Goal: Task Accomplishment & Management: Use online tool/utility

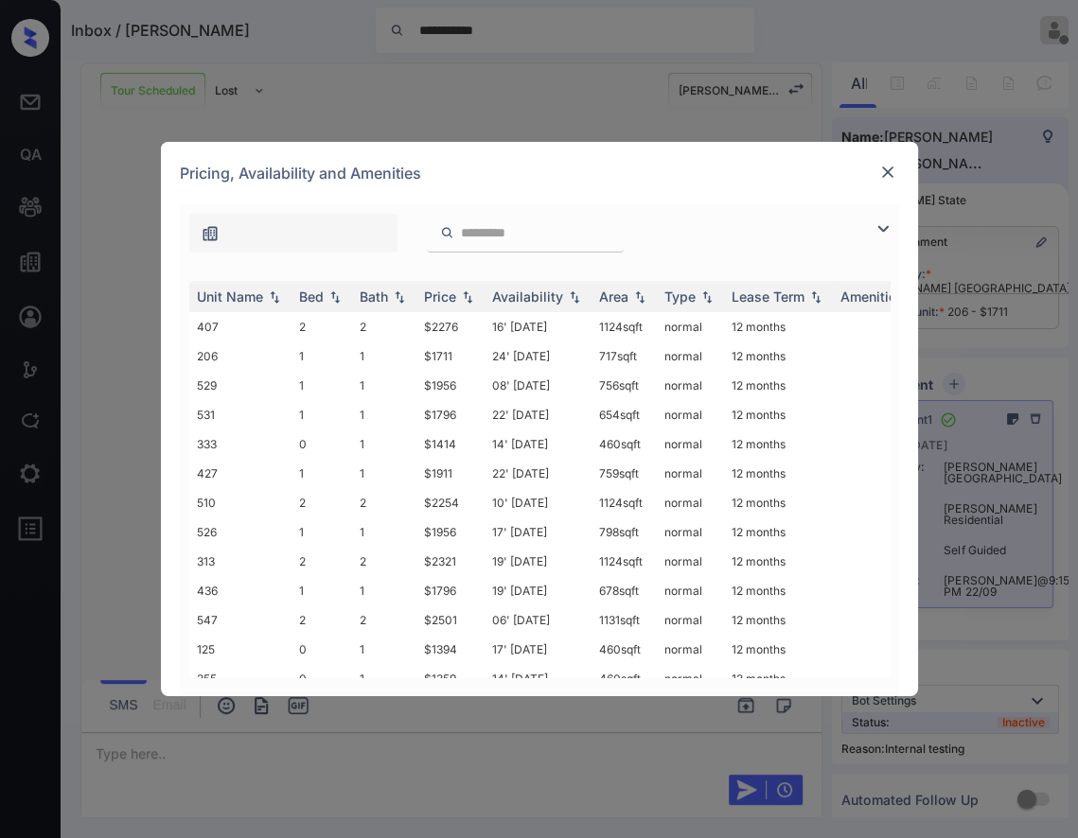
click at [888, 167] on img at bounding box center [887, 172] width 19 height 19
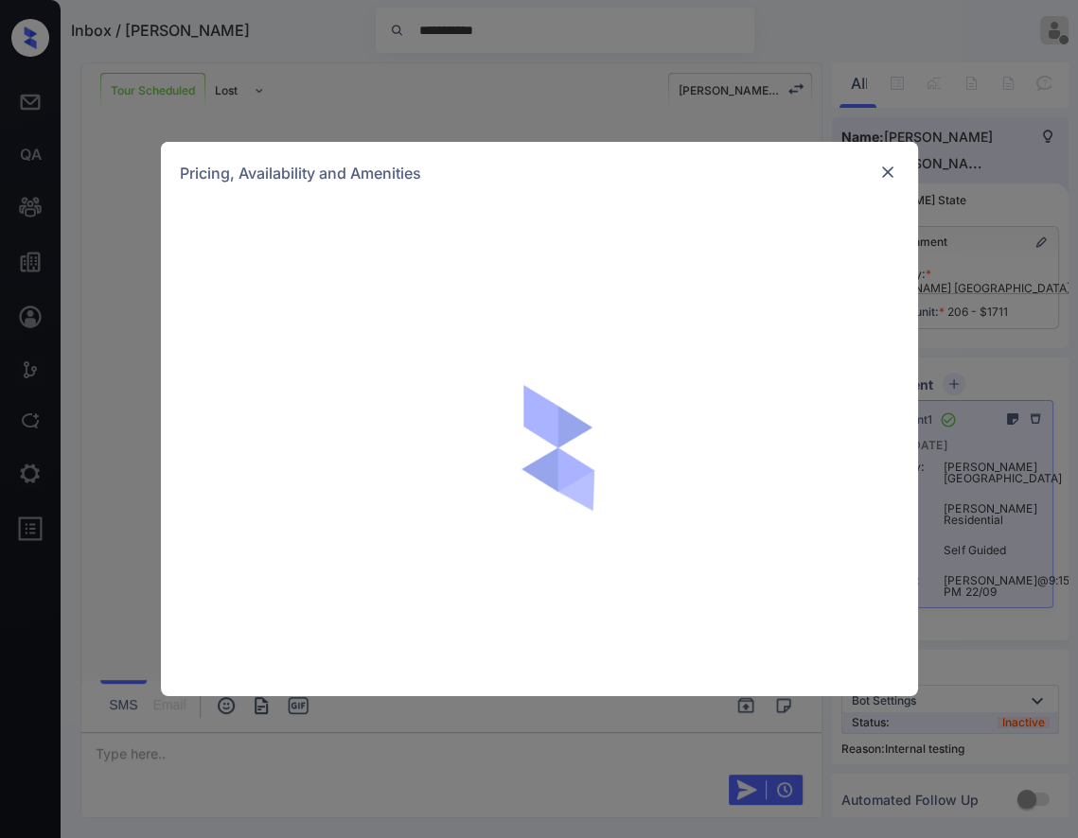
scroll to position [4045, 0]
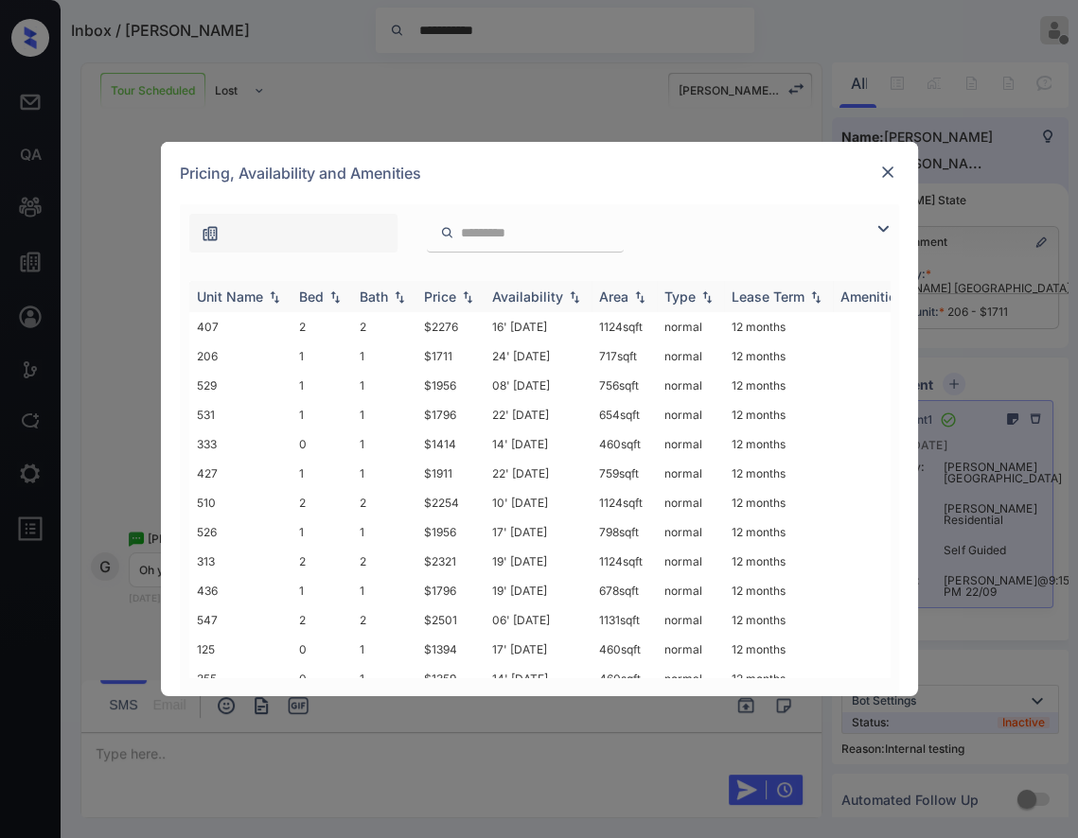
click at [331, 295] on img at bounding box center [334, 296] width 19 height 13
click at [331, 295] on img at bounding box center [334, 297] width 19 height 14
click at [886, 173] on img at bounding box center [887, 172] width 19 height 19
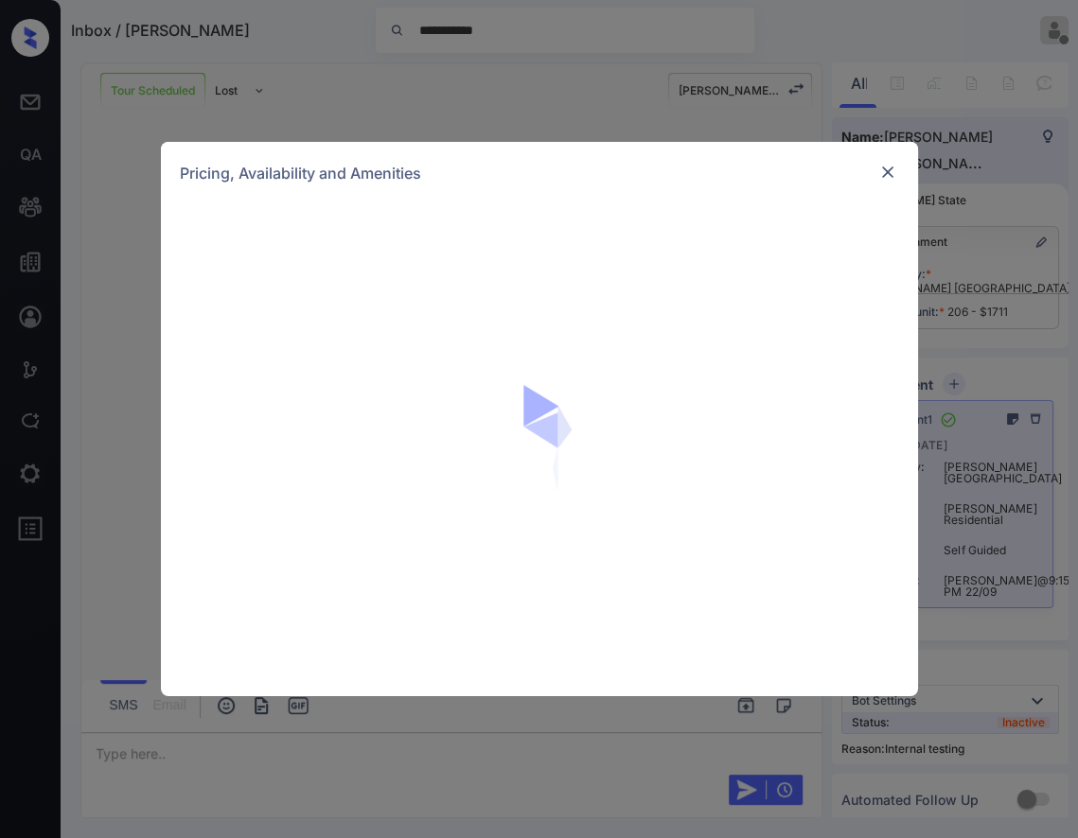
scroll to position [4045, 0]
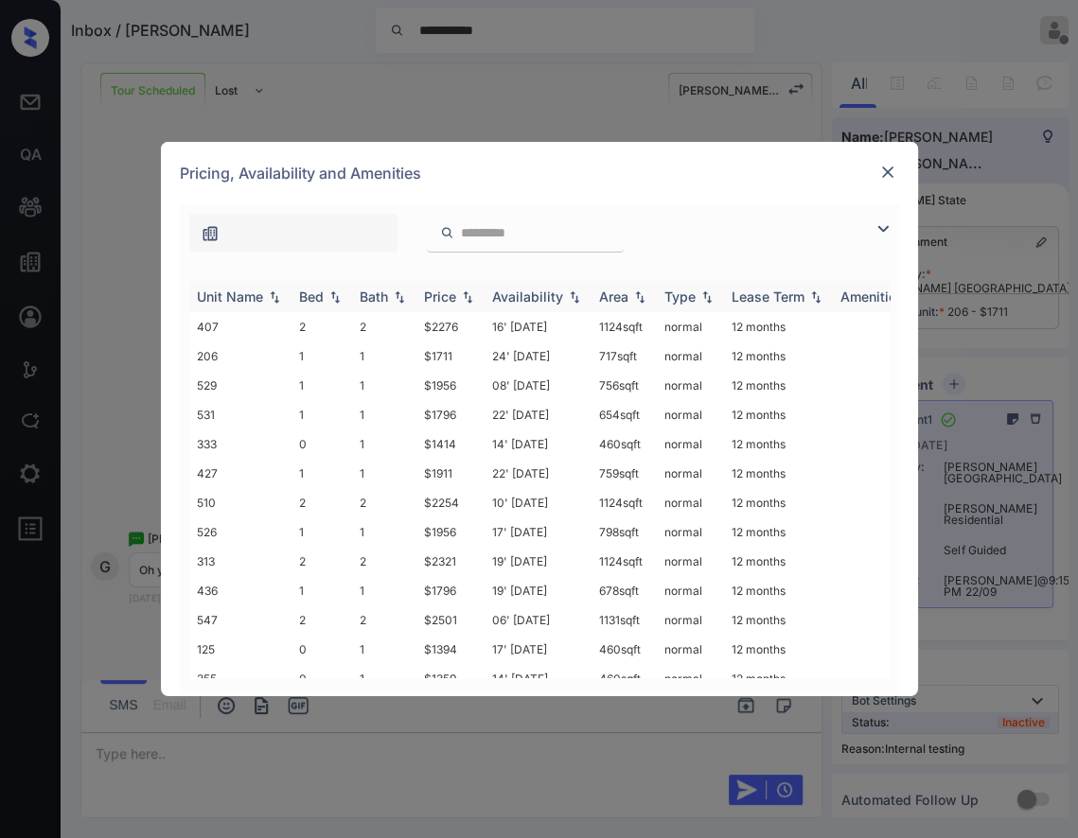
click at [330, 293] on img at bounding box center [334, 296] width 19 height 13
click at [330, 293] on img at bounding box center [334, 297] width 19 height 14
click at [886, 174] on img at bounding box center [887, 172] width 19 height 19
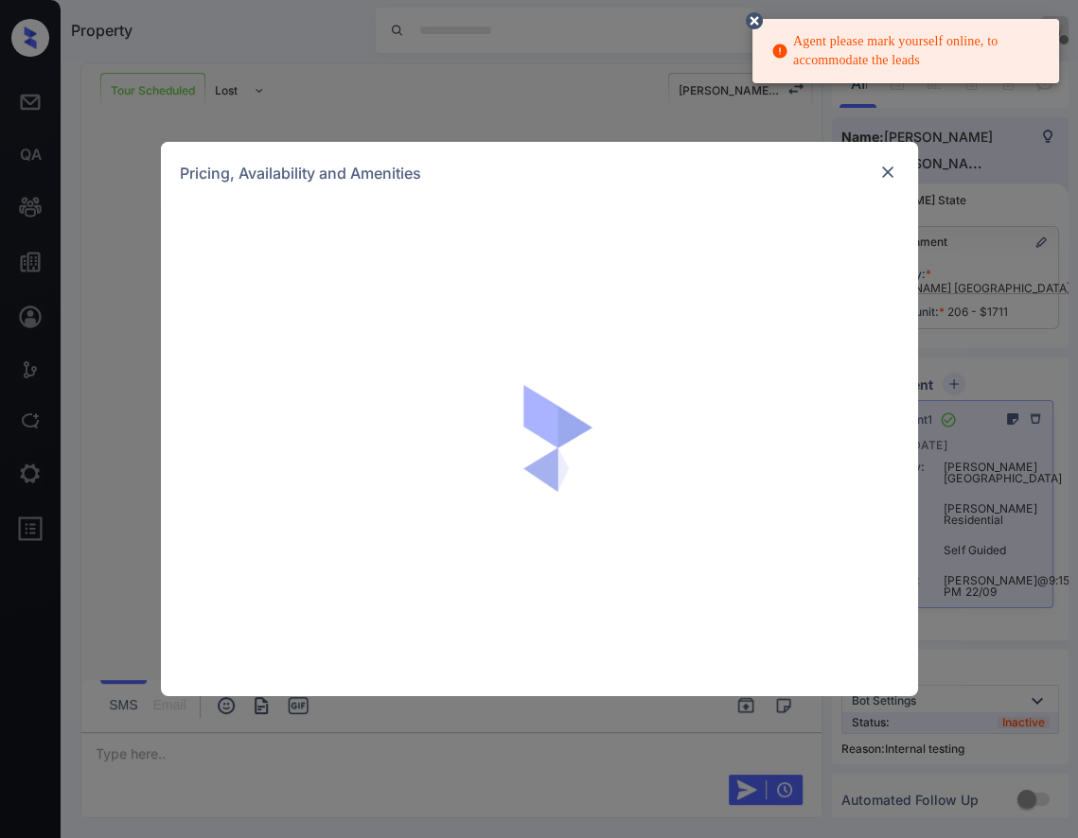
scroll to position [6659, 0]
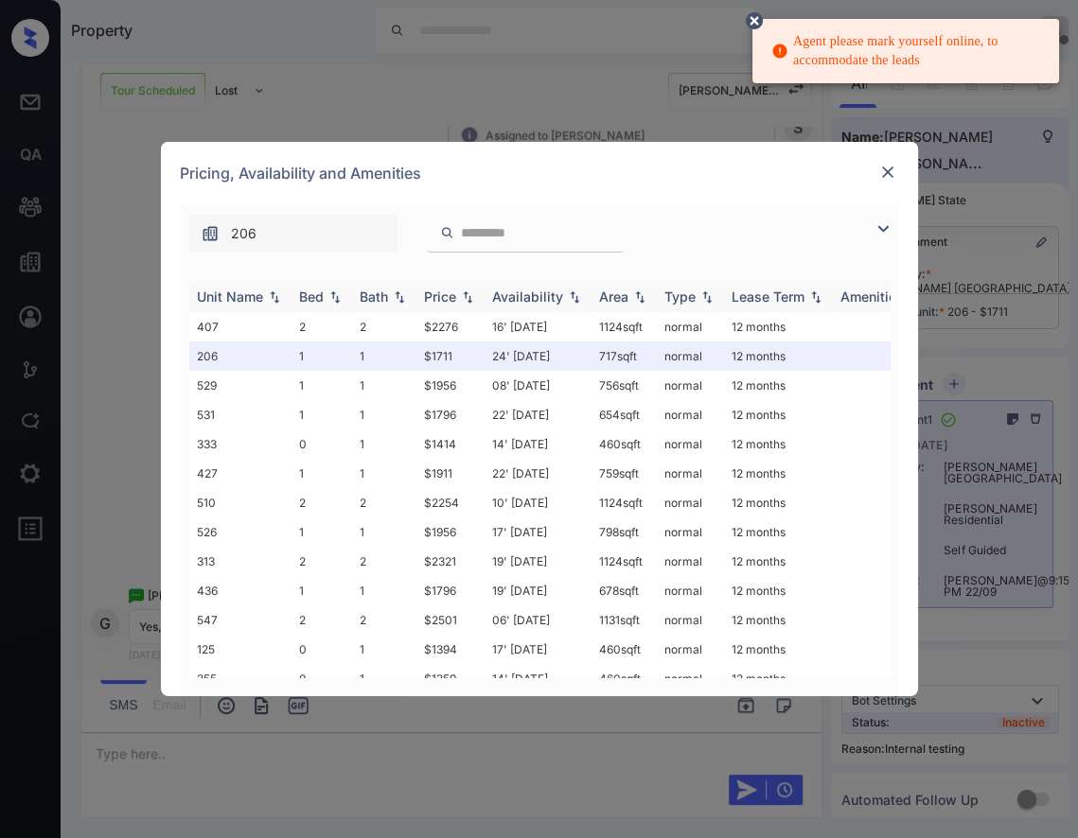
click at [336, 301] on img at bounding box center [334, 296] width 19 height 13
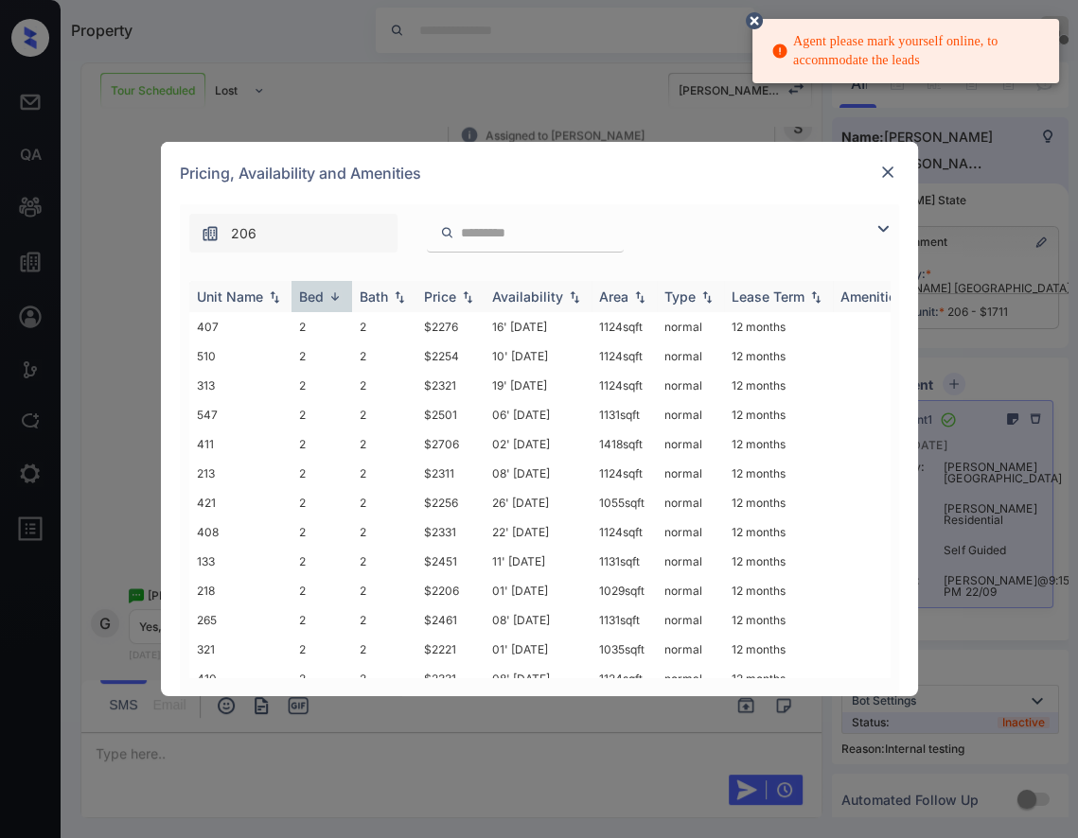
click at [336, 296] on img at bounding box center [334, 297] width 19 height 14
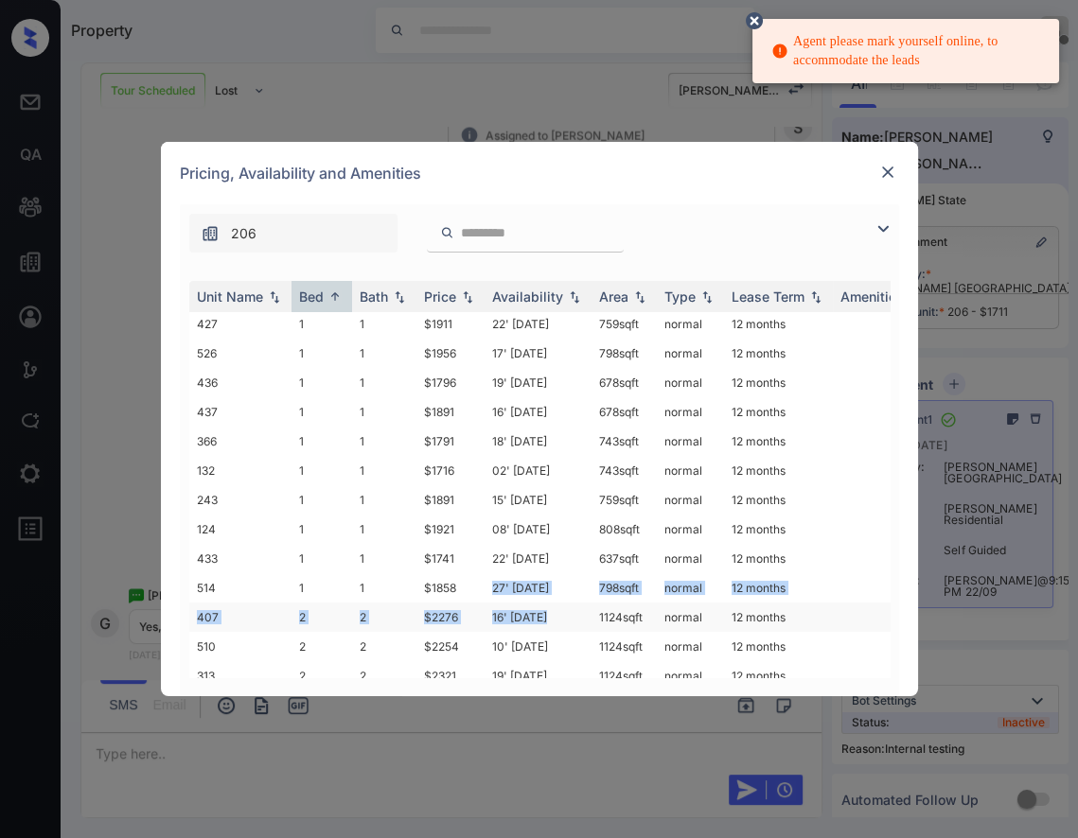
drag, startPoint x: 486, startPoint y: 581, endPoint x: 493, endPoint y: 618, distance: 37.5
click at [493, 618] on tbody "333 0 1 $1414 14' Oct 25 460 sqft normal 12 months 125 0 1 $1394 17' Sep 25 460…" at bounding box center [683, 573] width 989 height 939
click at [892, 168] on img at bounding box center [887, 172] width 19 height 19
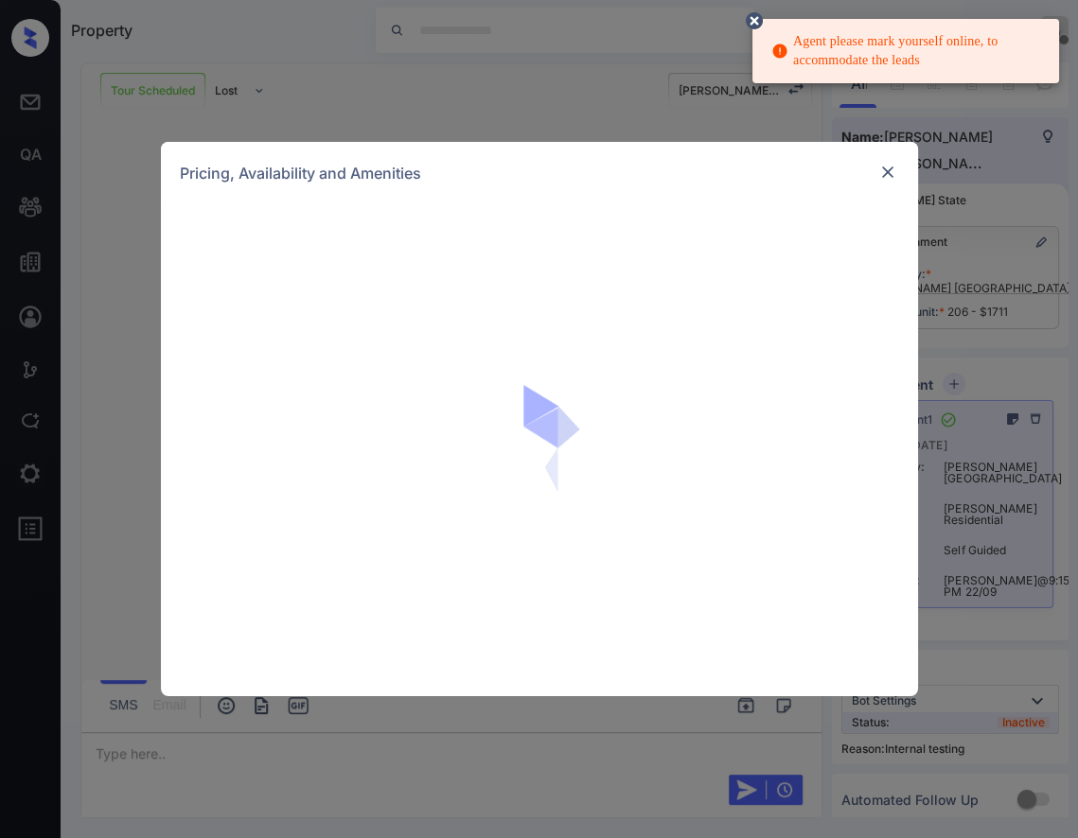
scroll to position [8006, 0]
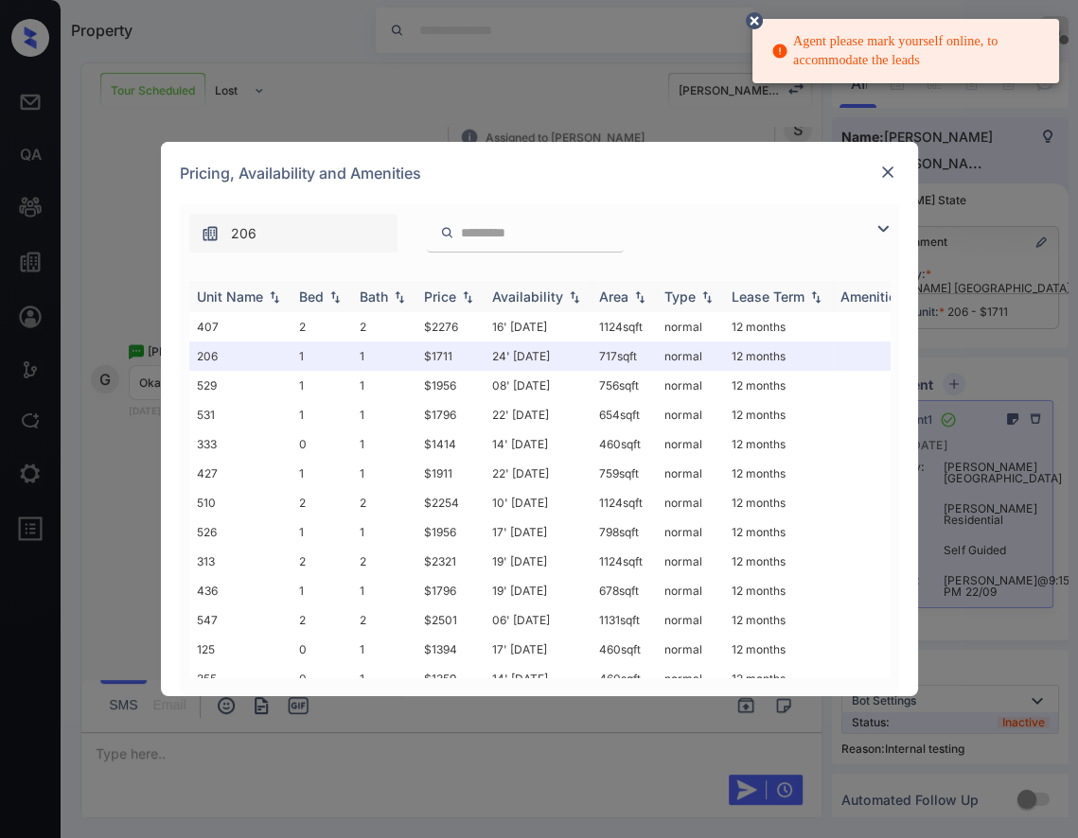
click at [331, 291] on img at bounding box center [334, 296] width 19 height 13
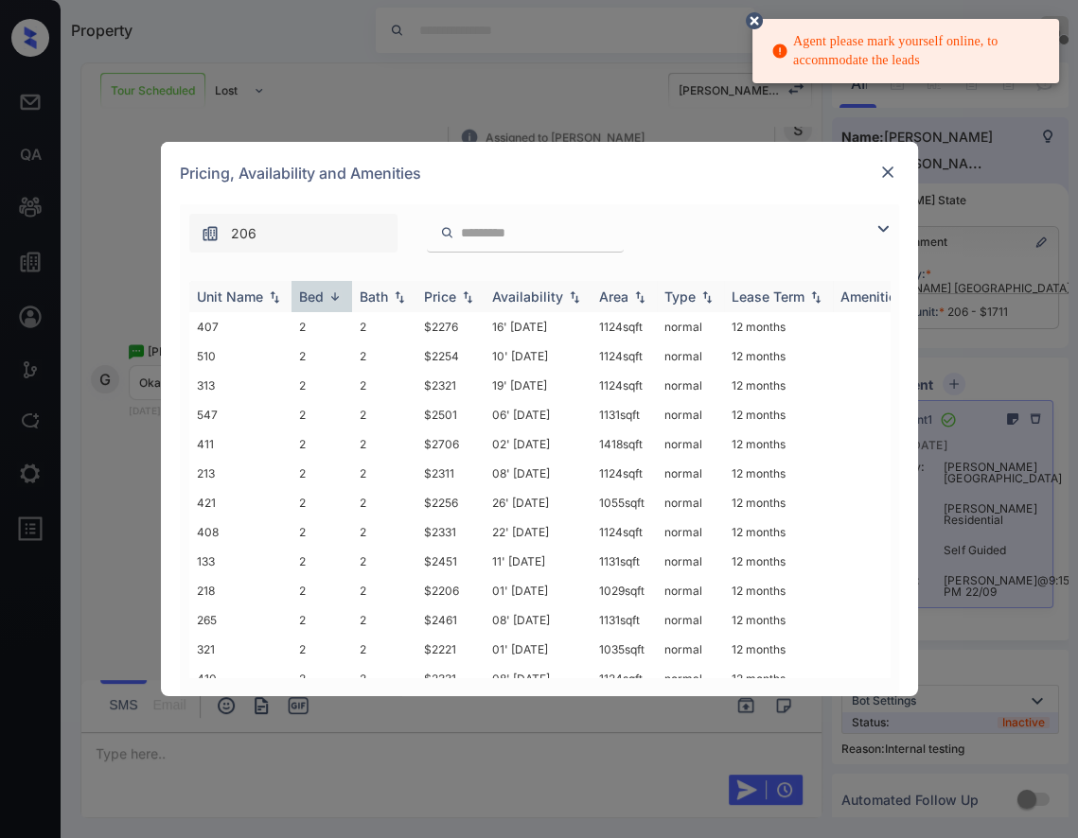
click at [333, 299] on img at bounding box center [334, 297] width 19 height 14
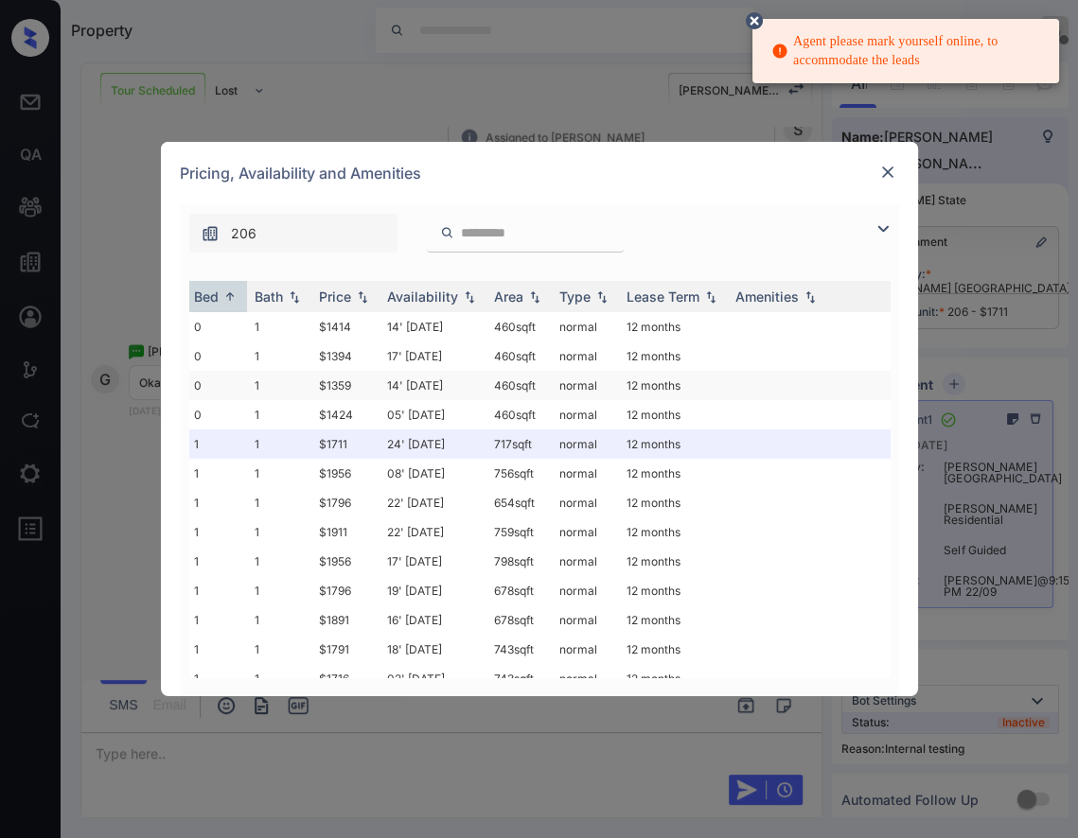
scroll to position [0, 0]
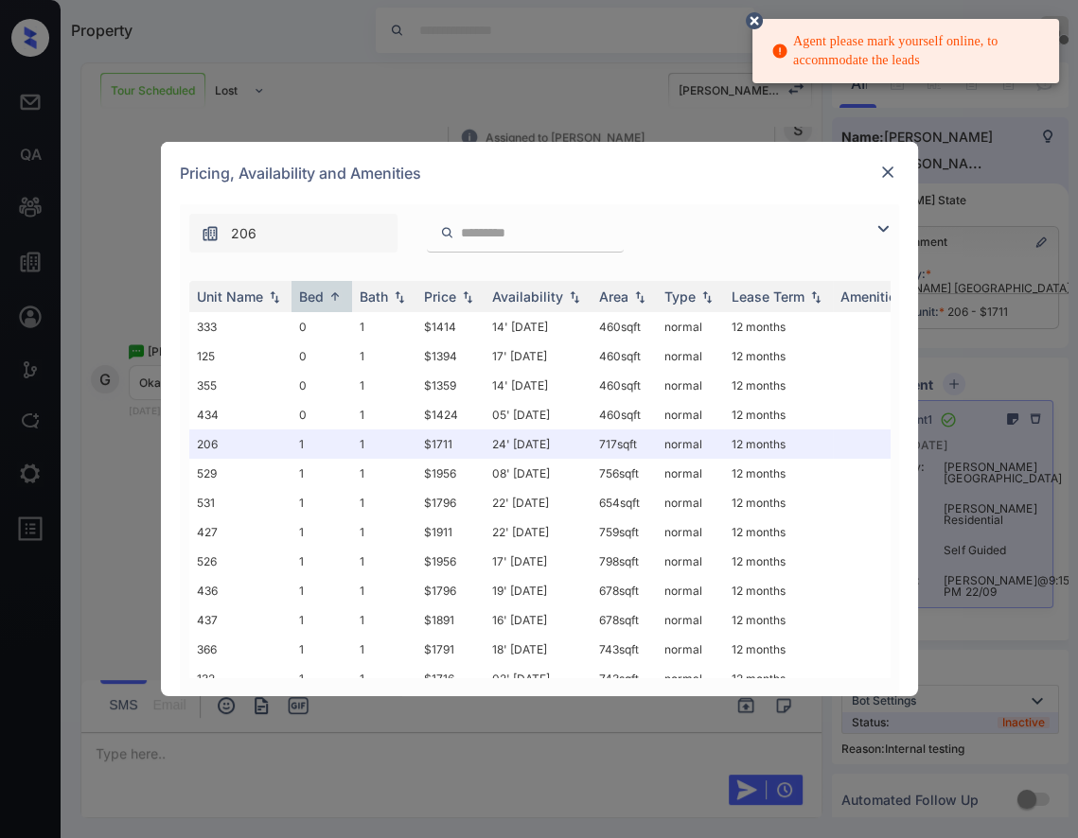
click at [885, 177] on img at bounding box center [887, 172] width 19 height 19
